Goal: Information Seeking & Learning: Understand process/instructions

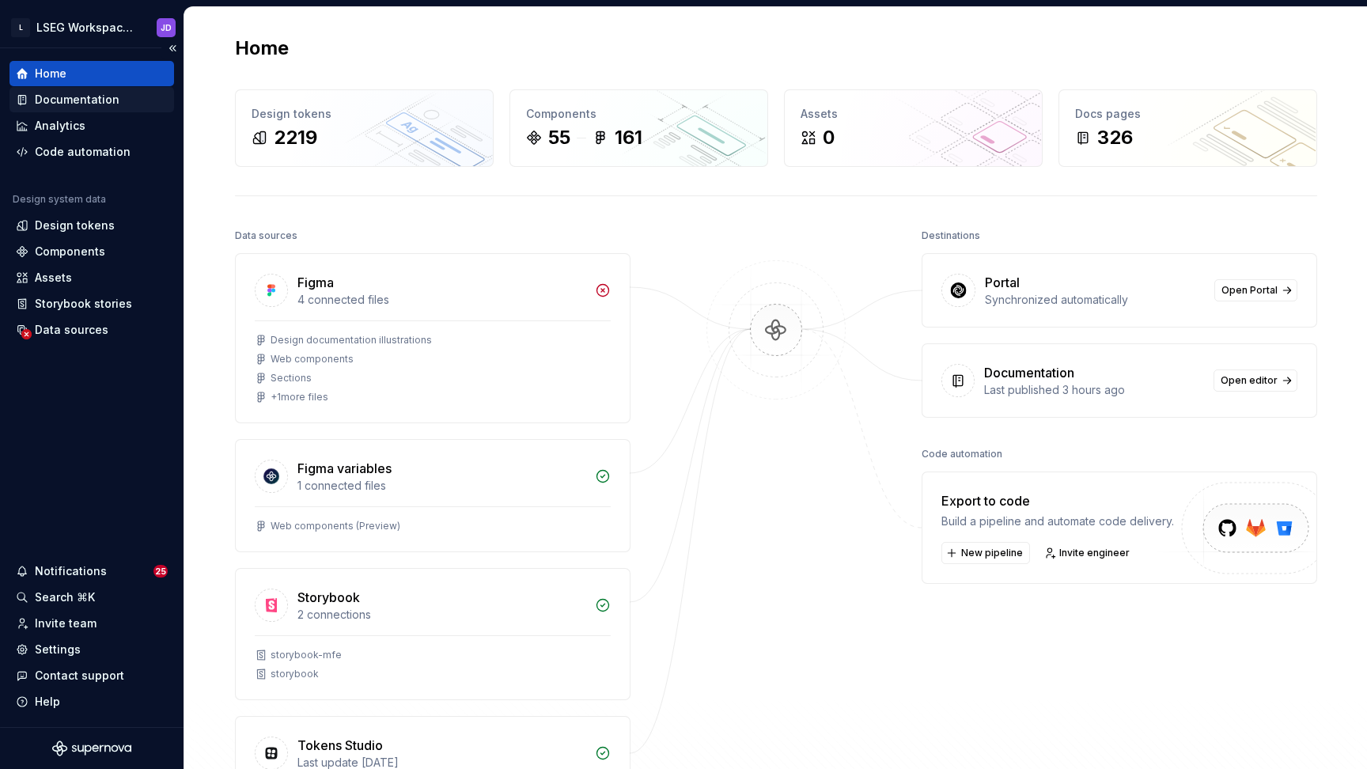
click at [89, 96] on div "Documentation" at bounding box center [77, 100] width 85 height 16
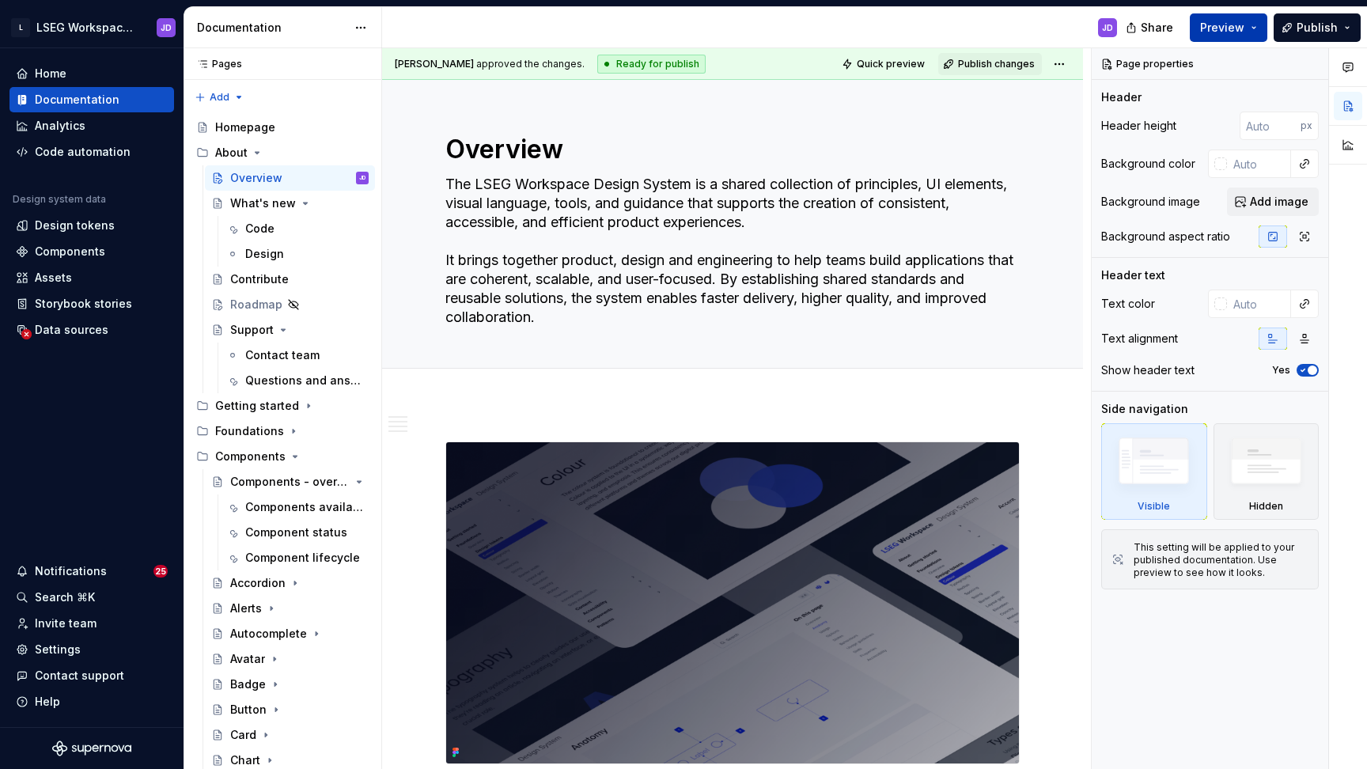
click at [1242, 27] on span "Preview" at bounding box center [1222, 28] width 44 height 16
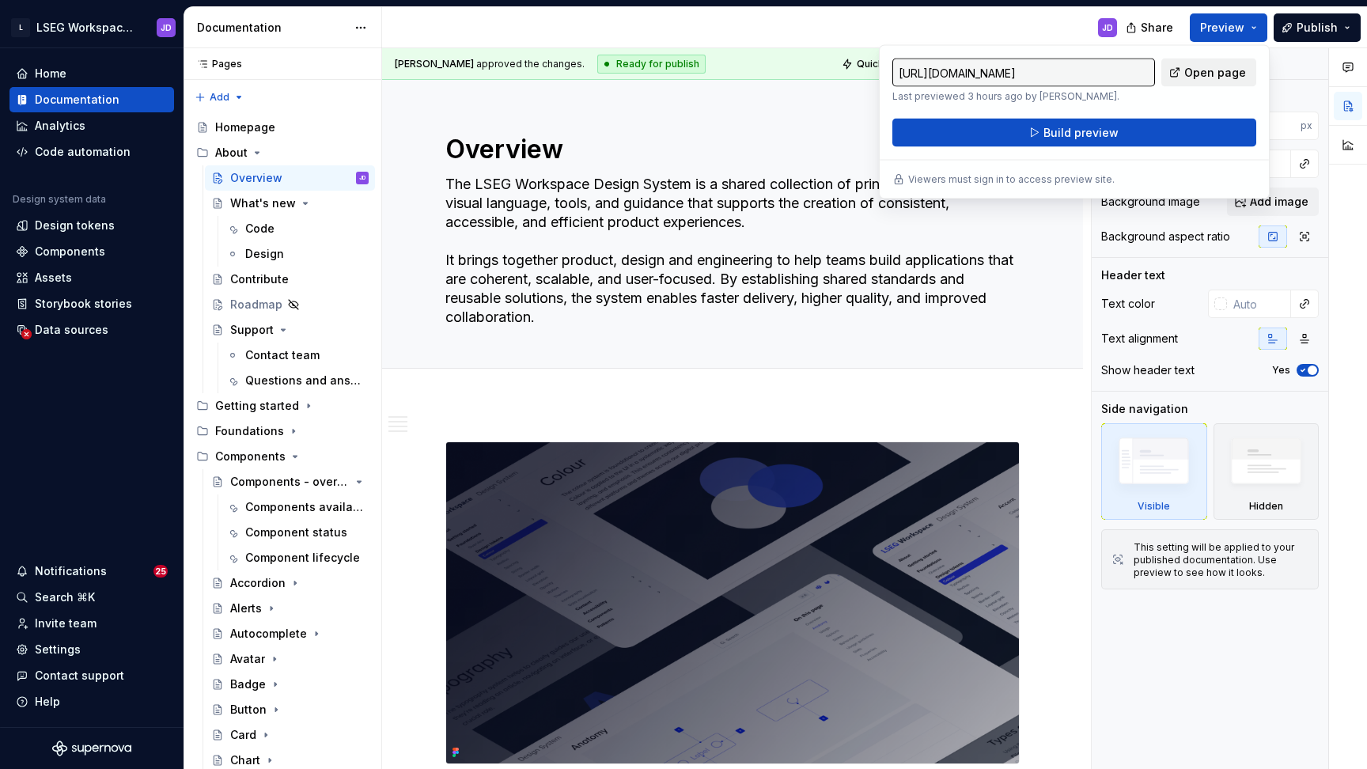
click at [1205, 76] on span "Open page" at bounding box center [1215, 73] width 62 height 16
type textarea "*"
